Goal: Feedback & Contribution: Submit feedback/report problem

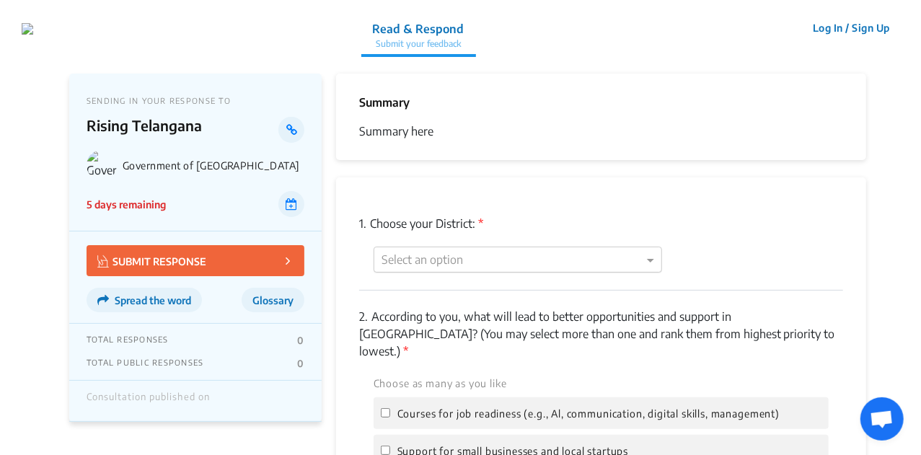
click at [633, 251] on div at bounding box center [517, 260] width 287 height 19
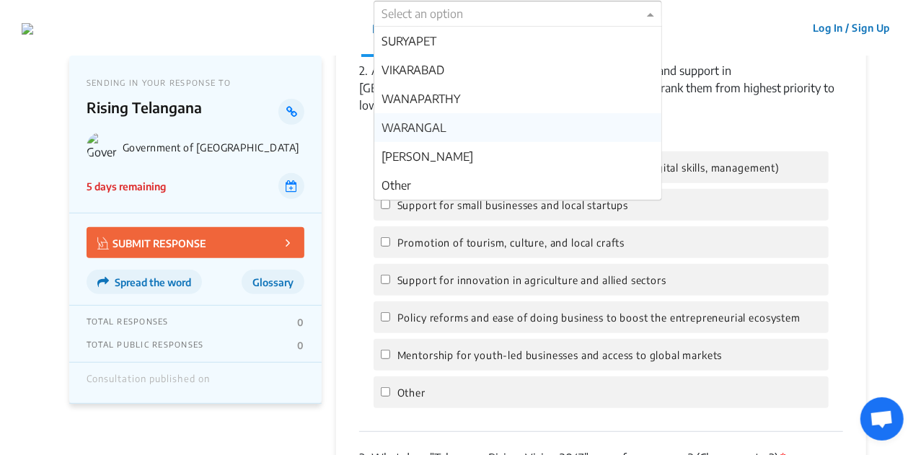
scroll to position [237, 0]
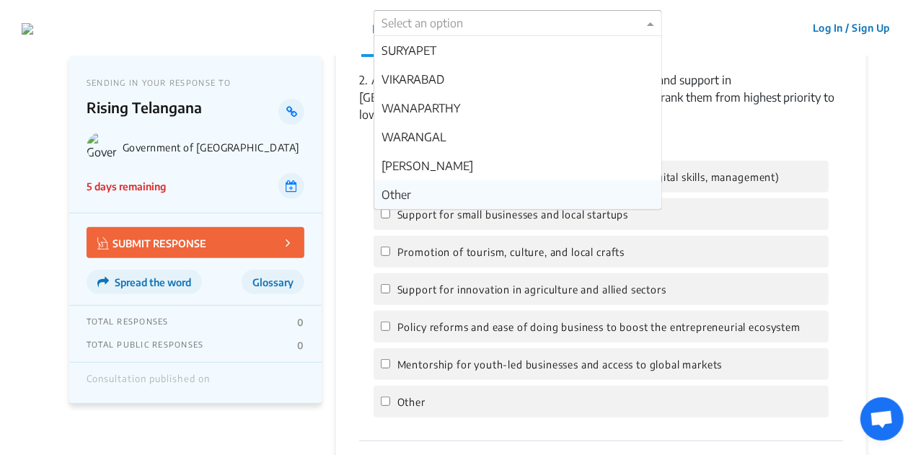
click at [493, 188] on div "Other" at bounding box center [517, 194] width 287 height 29
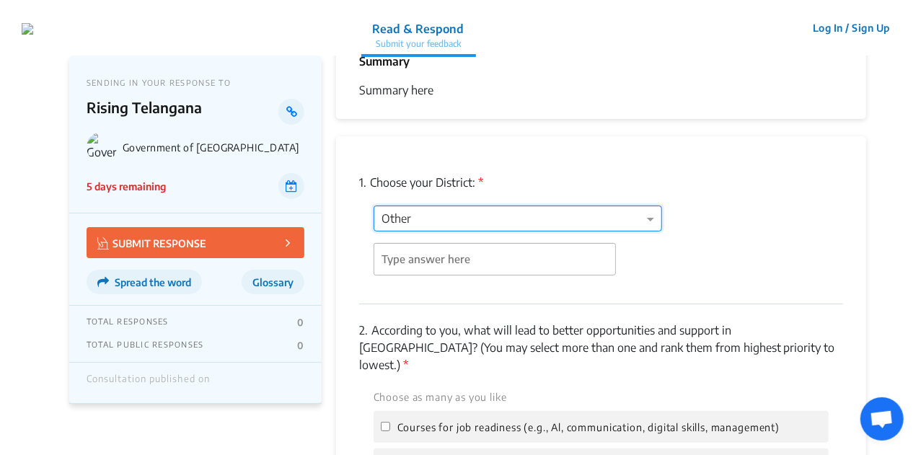
scroll to position [45, 0]
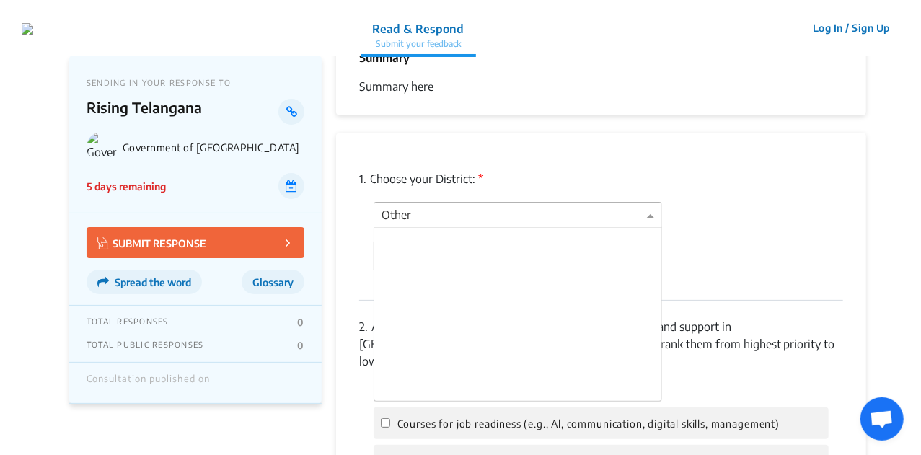
click at [625, 211] on div at bounding box center [517, 215] width 287 height 19
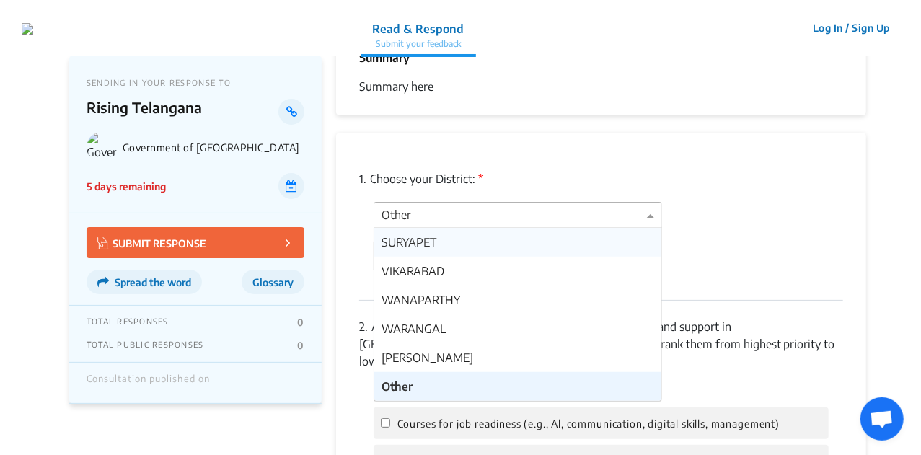
click at [473, 248] on div "SURYAPET" at bounding box center [517, 242] width 287 height 29
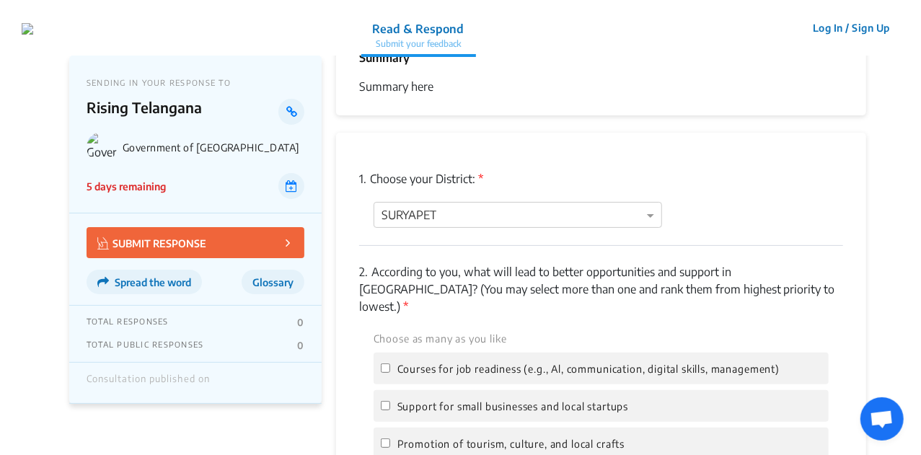
click at [692, 236] on div "1. Choose your District: * Select an option × SURYAPET" at bounding box center [601, 199] width 484 height 93
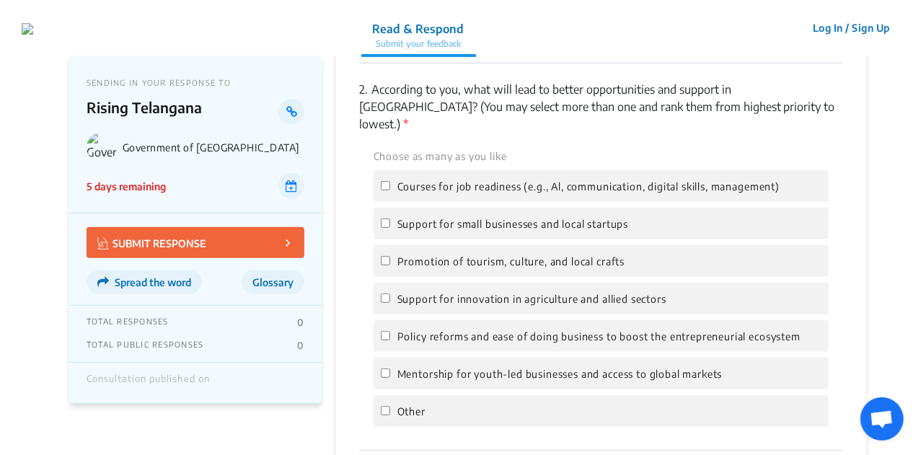
scroll to position [229, 0]
click at [431, 186] on div "Choose as many as you like Courses for job readiness (e.g., Al, communication, …" at bounding box center [601, 286] width 484 height 280
click at [404, 179] on span "Courses for job readiness (e.g., Al, communication, digital skills, management)" at bounding box center [588, 185] width 382 height 12
click at [390, 180] on input "Courses for job readiness (e.g., Al, communication, digital skills, management)" at bounding box center [385, 184] width 9 height 9
checkbox input "true"
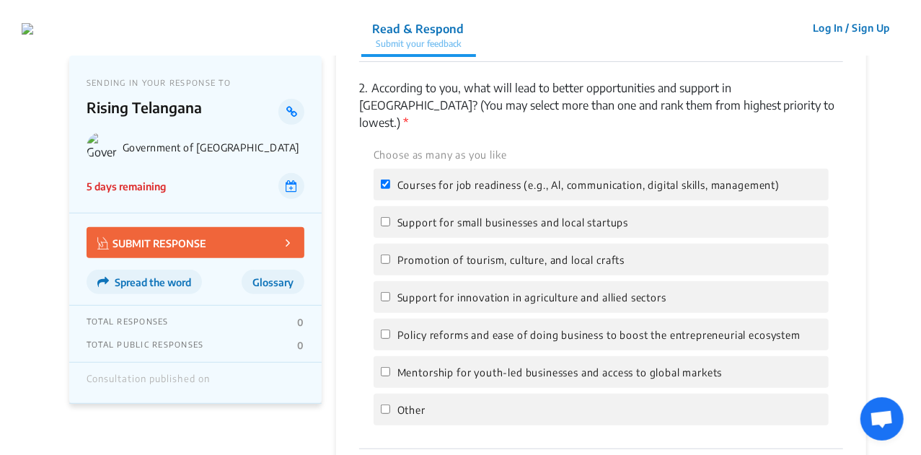
click at [398, 216] on span "Support for small businesses and local startups" at bounding box center [512, 222] width 231 height 12
click at [390, 217] on input "Support for small businesses and local startups" at bounding box center [385, 221] width 9 height 9
checkbox input "true"
click at [398, 254] on span "Promotion of tourism, culture, and local crafts" at bounding box center [510, 260] width 227 height 12
click at [390, 255] on input "Promotion of tourism, culture, and local crafts" at bounding box center [385, 259] width 9 height 9
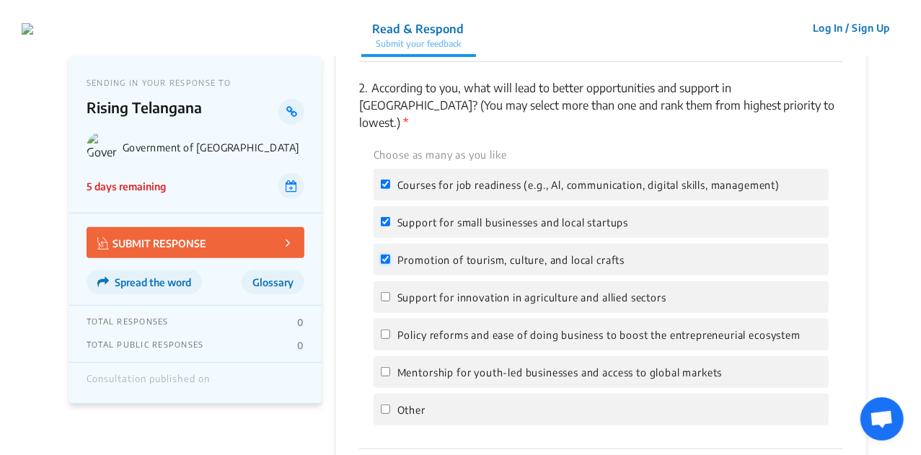
checkbox input "true"
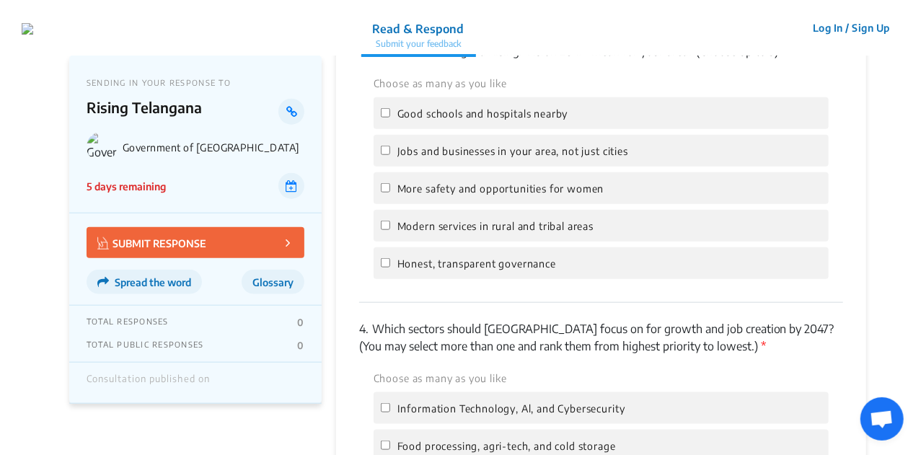
scroll to position [660, 0]
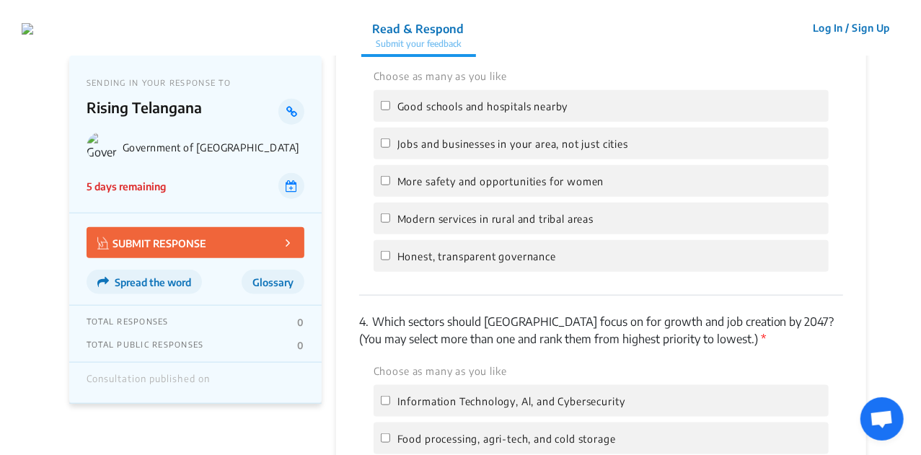
click at [420, 178] on div "More safety and opportunities for women" at bounding box center [601, 181] width 455 height 32
click at [419, 175] on span "More safety and opportunities for women" at bounding box center [500, 181] width 207 height 12
click at [390, 176] on input "More safety and opportunities for women" at bounding box center [385, 180] width 9 height 9
checkbox input "true"
click at [415, 211] on div "Modern services in rural and tribal areas" at bounding box center [601, 219] width 455 height 32
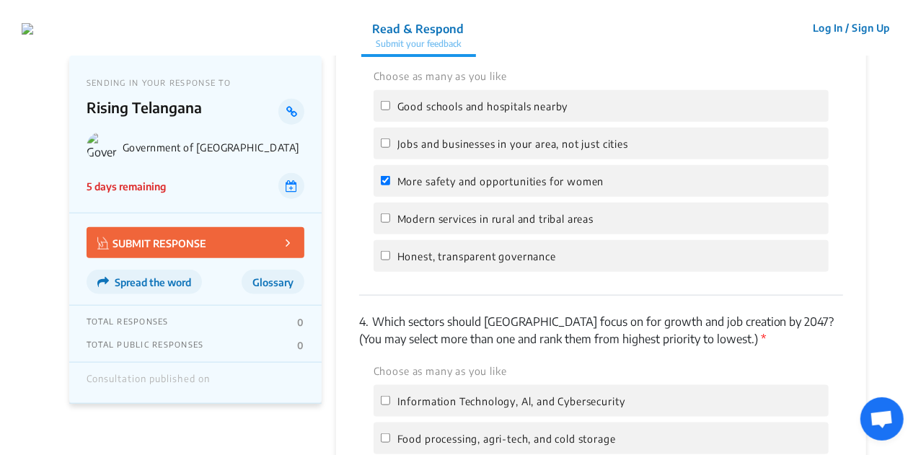
click at [413, 210] on label "Modern services in rural and tribal areas" at bounding box center [487, 218] width 213 height 17
click at [390, 213] on input "Modern services in rural and tribal areas" at bounding box center [385, 217] width 9 height 9
checkbox input "true"
click at [410, 250] on span "Honest, transparent governance" at bounding box center [476, 256] width 159 height 12
click at [390, 251] on input "Honest, transparent governance" at bounding box center [385, 255] width 9 height 9
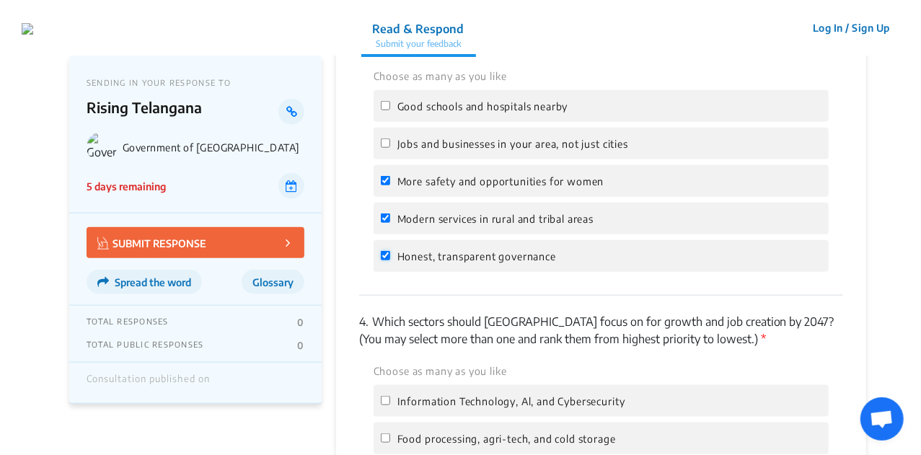
checkbox input "true"
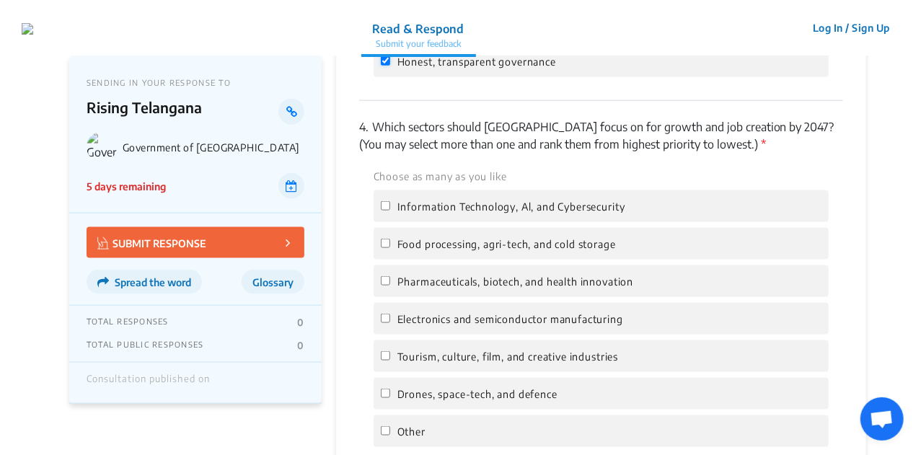
scroll to position [886, 0]
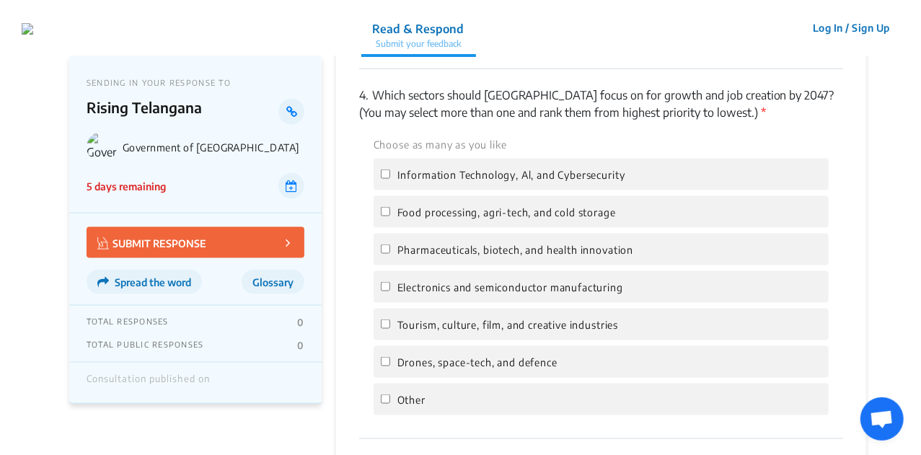
click at [425, 196] on div "Food processing, agri-tech, and cold storage" at bounding box center [601, 212] width 455 height 32
click at [423, 206] on span "Food processing, agri-tech, and cold storage" at bounding box center [506, 212] width 219 height 12
click at [390, 207] on input "Food processing, agri-tech, and cold storage" at bounding box center [385, 211] width 9 height 9
checkbox input "true"
click at [420, 281] on span "Electronics and semiconductor manufacturing" at bounding box center [510, 287] width 226 height 12
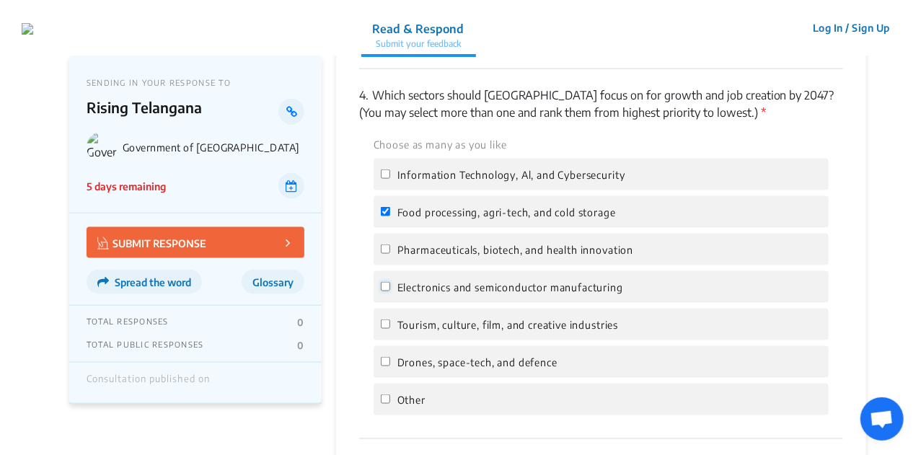
click at [390, 282] on input "Electronics and semiconductor manufacturing" at bounding box center [385, 286] width 9 height 9
checkbox input "true"
click at [414, 356] on span "Drones, space-tech, and defence" at bounding box center [477, 362] width 160 height 12
click at [390, 357] on input "Drones, space-tech, and defence" at bounding box center [385, 361] width 9 height 9
checkbox input "true"
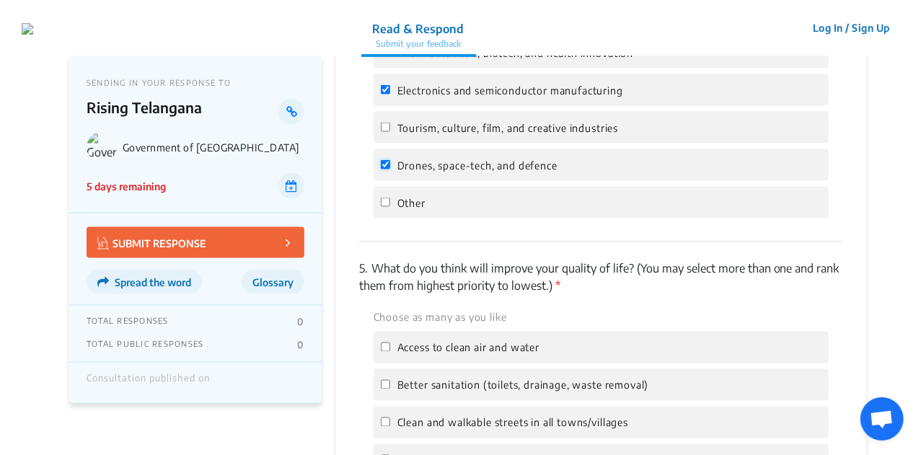
scroll to position [1084, 0]
click at [385, 197] on input "Other" at bounding box center [385, 201] width 9 height 9
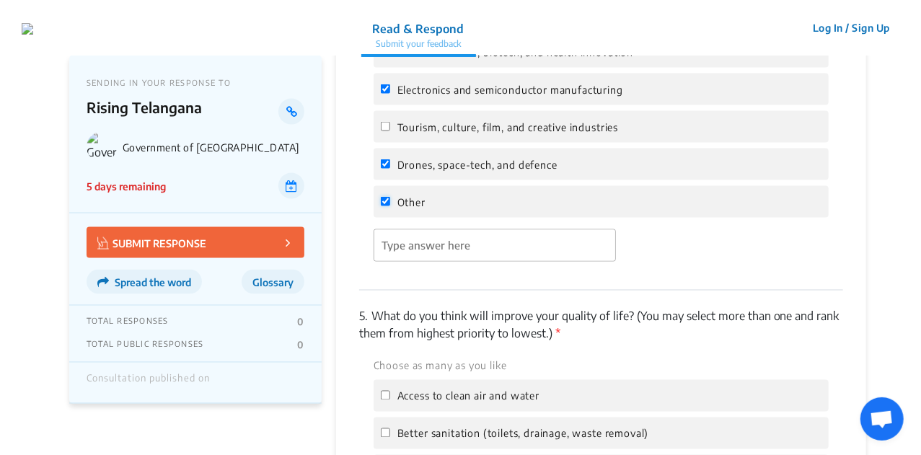
click at [385, 197] on input "Other" at bounding box center [385, 201] width 9 height 9
checkbox input "false"
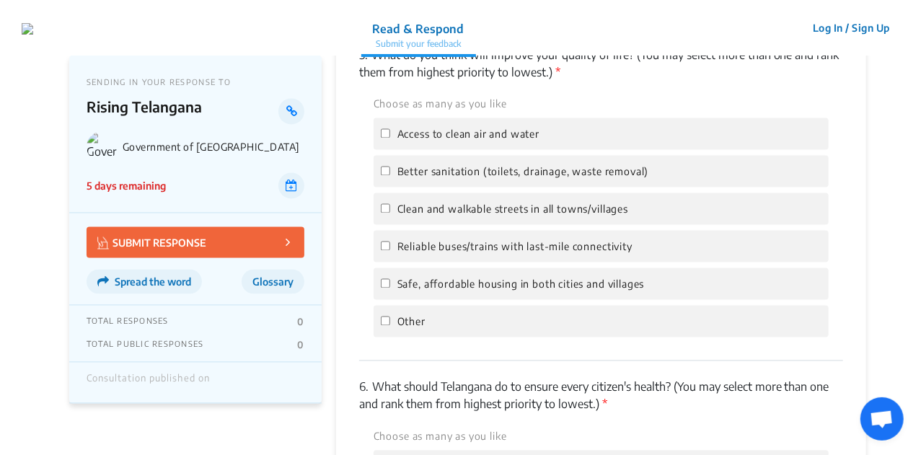
scroll to position [1295, 0]
click at [407, 167] on span "Better sanitation (toilets, drainage, waste removal)" at bounding box center [523, 173] width 252 height 12
click at [390, 168] on input "Better sanitation (toilets, drainage, waste removal)" at bounding box center [385, 172] width 9 height 9
checkbox input "true"
click at [402, 242] on span "Reliable buses/trains with last-mile connectivity" at bounding box center [514, 248] width 235 height 12
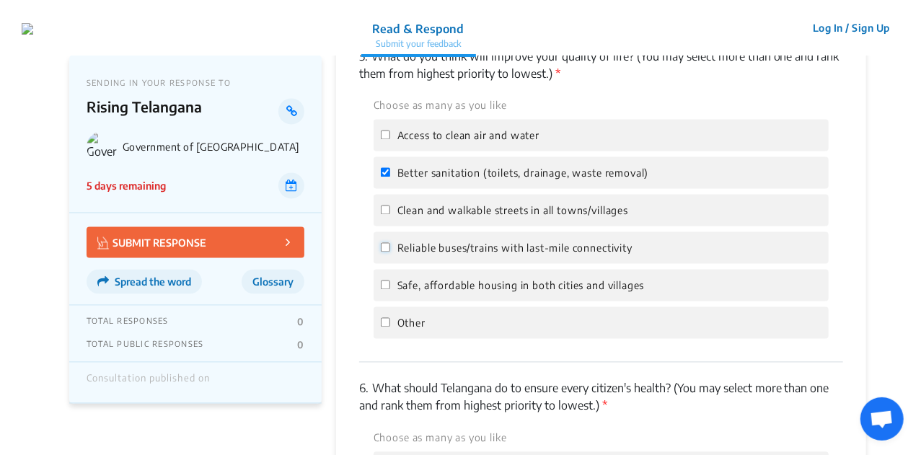
click at [390, 243] on input "Reliable buses/trains with last-mile connectivity" at bounding box center [385, 247] width 9 height 9
checkbox input "true"
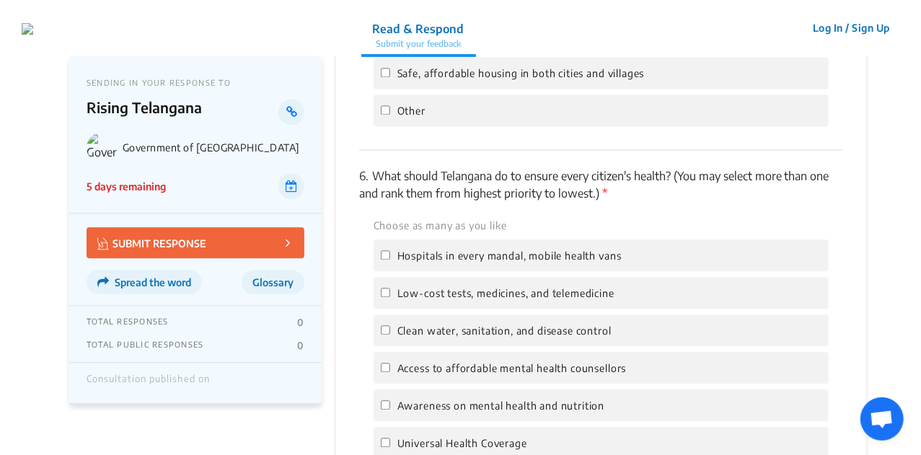
scroll to position [1509, 0]
click at [401, 249] on span "Hospitals in every mandal, mobile health vans" at bounding box center [509, 255] width 224 height 12
click at [390, 250] on input "Hospitals in every mandal, mobile health vans" at bounding box center [385, 254] width 9 height 9
checkbox input "true"
click at [407, 351] on div "Access to affordable mental health counsellors" at bounding box center [601, 367] width 455 height 32
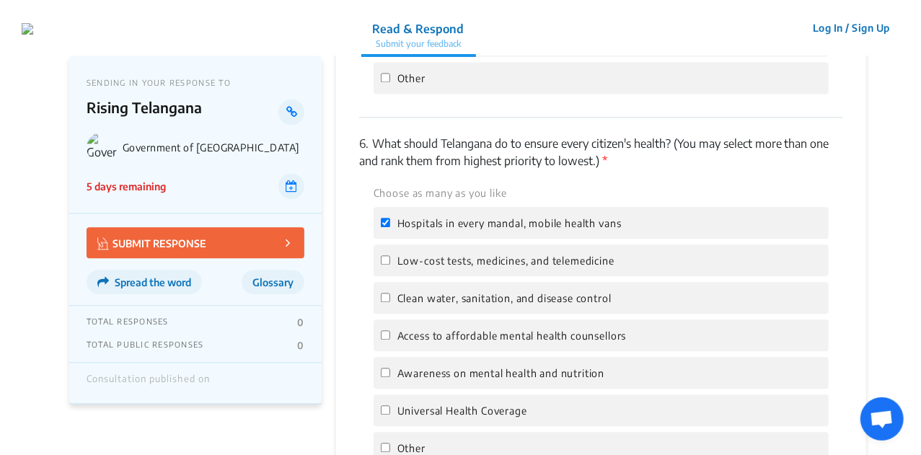
click at [403, 327] on div "Access to affordable mental health counsellors" at bounding box center [601, 335] width 455 height 32
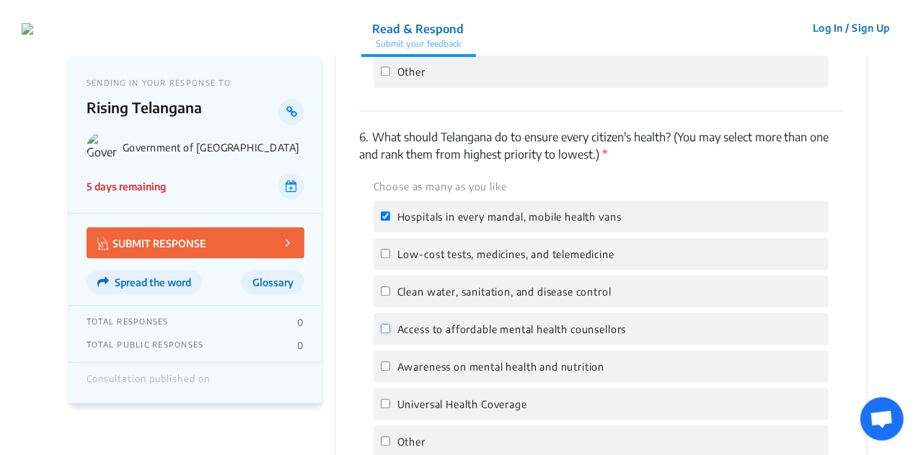
click at [381, 324] on input "Access to affordable mental health counsellors" at bounding box center [385, 328] width 9 height 9
checkbox input "true"
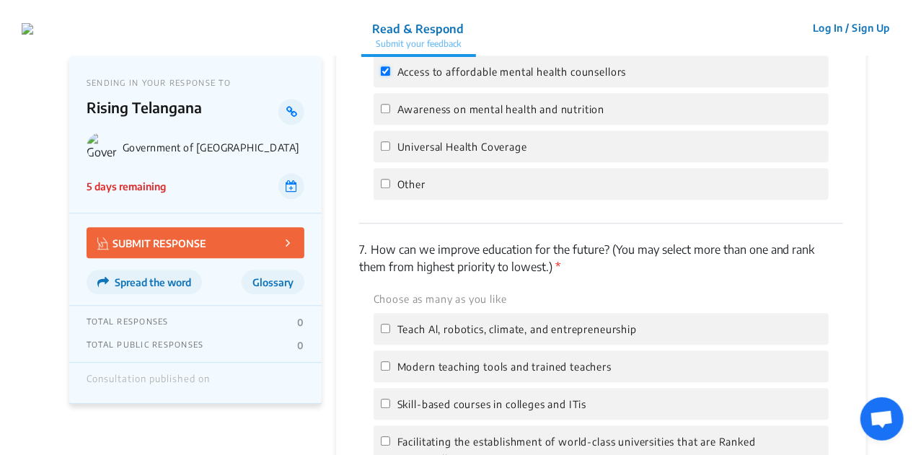
scroll to position [1805, 0]
click at [407, 321] on div "Teach Al, robotics, climate, and entrepreneurship" at bounding box center [601, 328] width 455 height 32
click at [385, 323] on input "Teach Al, robotics, climate, and entrepreneurship" at bounding box center [385, 327] width 9 height 9
checkbox input "true"
click at [388, 398] on input "Skill-based courses in colleges and ITis" at bounding box center [385, 402] width 9 height 9
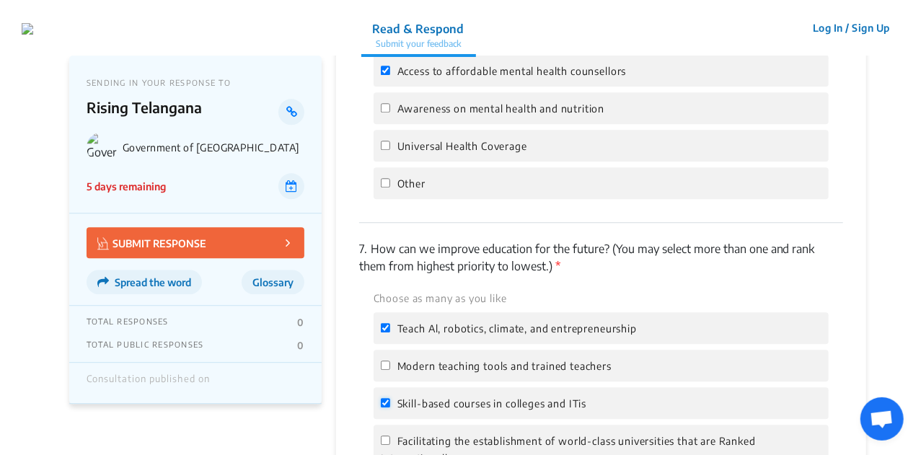
checkbox input "true"
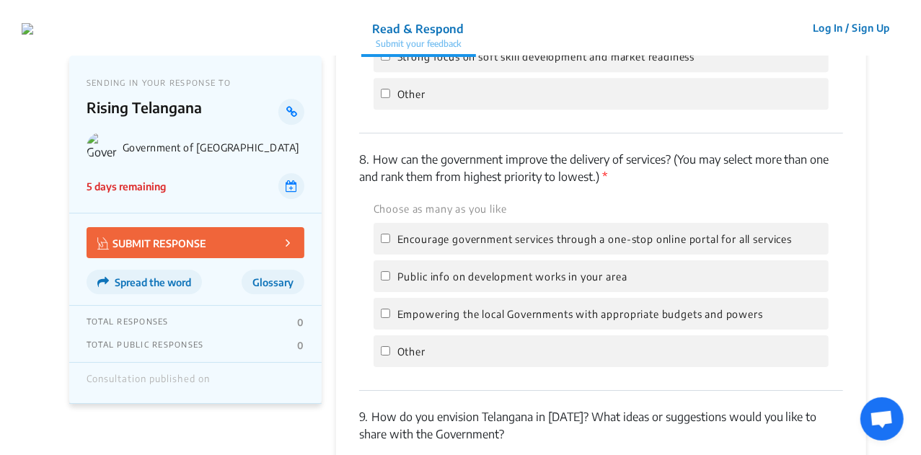
scroll to position [2264, 0]
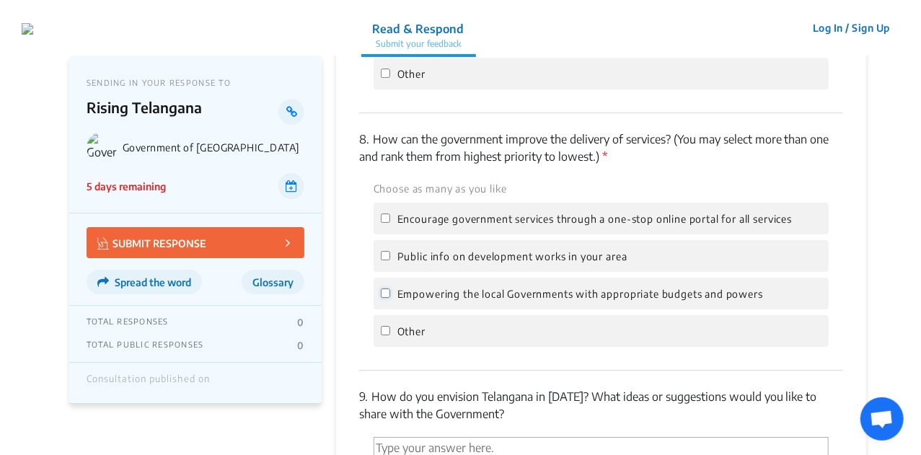
click at [387, 288] on input "Empowering the local Governments with appropriate budgets and powers" at bounding box center [385, 292] width 9 height 9
checkbox input "true"
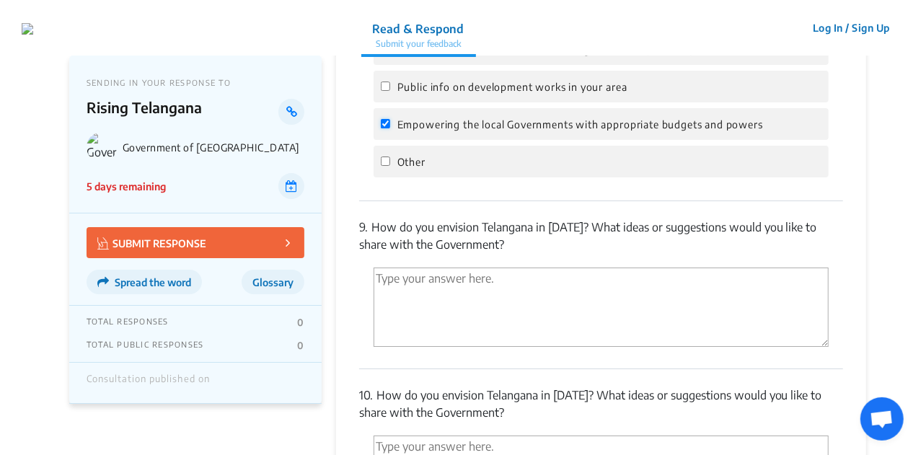
scroll to position [2432, 0]
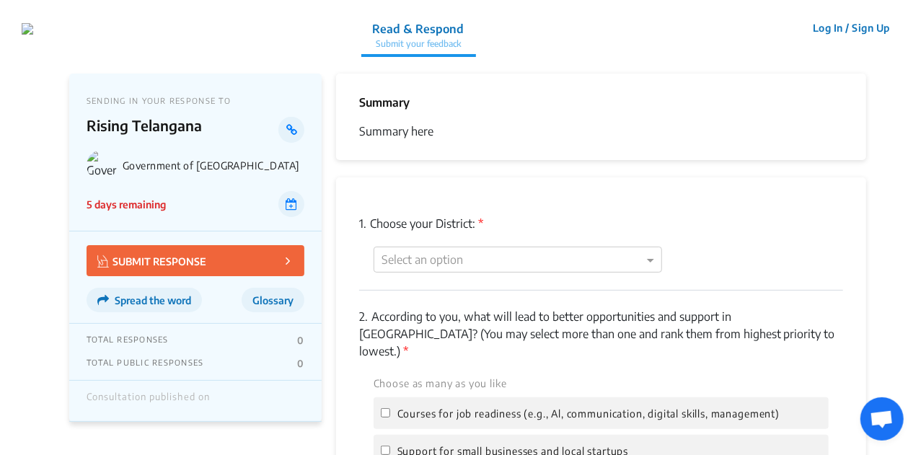
click at [818, 35] on button "Log In / Sign Up" at bounding box center [851, 28] width 96 height 22
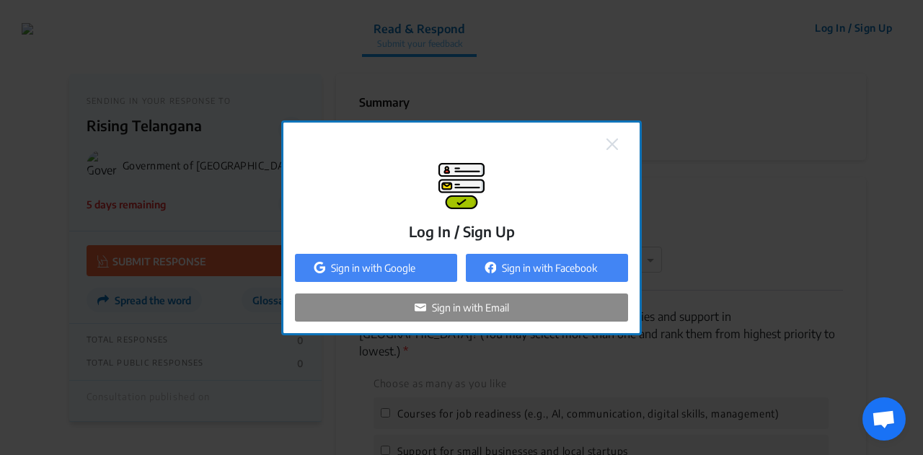
click at [616, 150] on img at bounding box center [613, 144] width 12 height 12
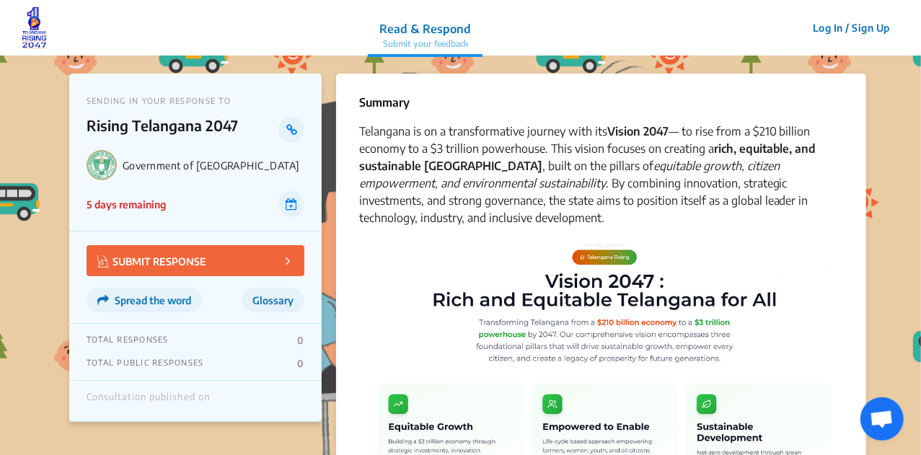
click at [542, 38] on nav "Read & Respond Submit your feedback Read & Respond Submit your feedback Log In …" at bounding box center [460, 28] width 921 height 56
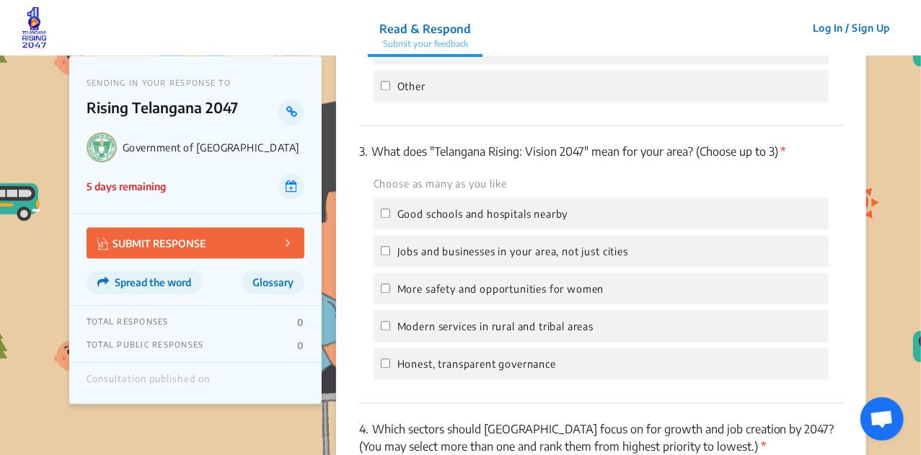
scroll to position [1453, 0]
click at [413, 176] on div "Choose as many as you like Good schools and hospitals nearby Jobs and businesse…" at bounding box center [601, 275] width 484 height 205
click at [404, 203] on label "Good schools and hospitals nearby" at bounding box center [475, 211] width 188 height 17
click at [390, 207] on input "Good schools and hospitals nearby" at bounding box center [385, 211] width 9 height 9
click at [403, 206] on span "Good schools and hospitals nearby" at bounding box center [482, 212] width 171 height 12
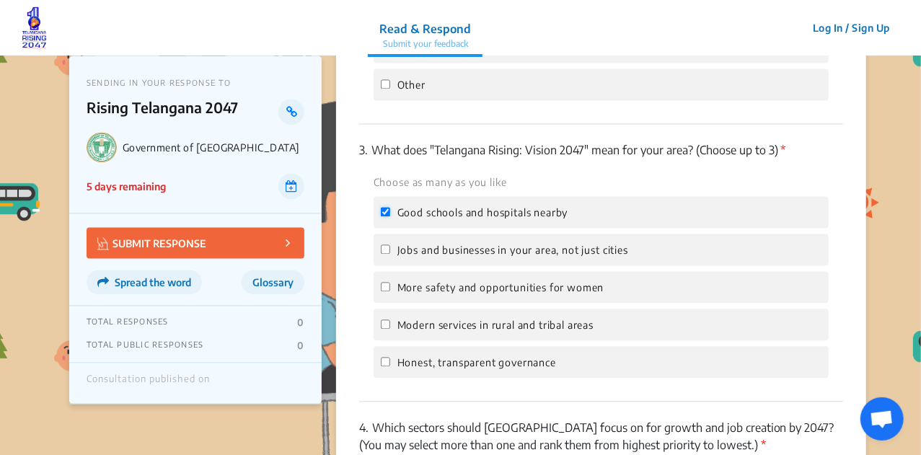
click at [390, 207] on input "Good schools and hospitals nearby" at bounding box center [385, 211] width 9 height 9
checkbox input "false"
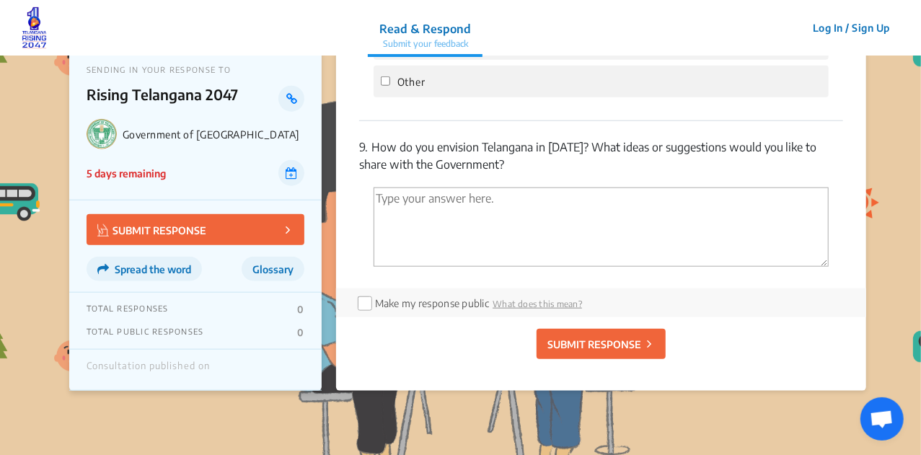
scroll to position [3414, 0]
